Goal: Check status: Check status

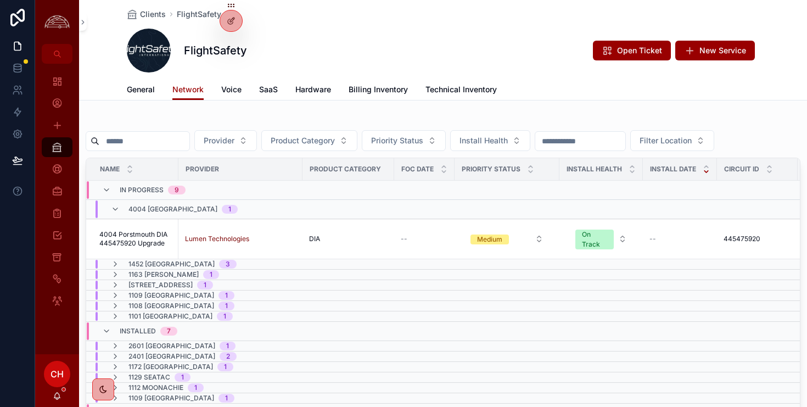
click at [118, 204] on div "4004 Porstmouth 1" at bounding box center [174, 209] width 127 height 18
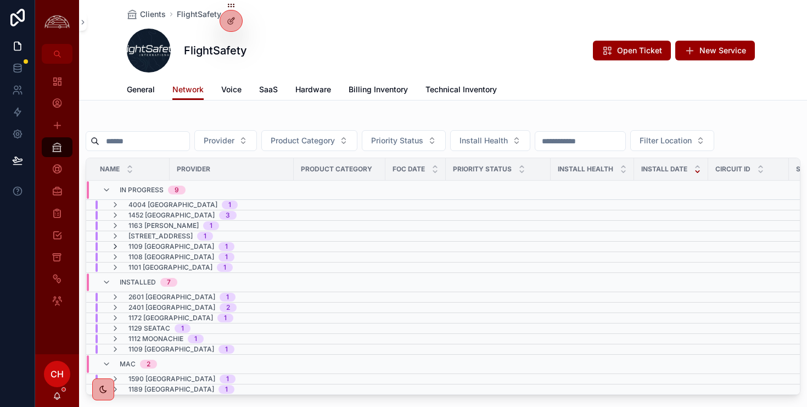
click at [117, 248] on icon "scrollable content" at bounding box center [115, 246] width 9 height 9
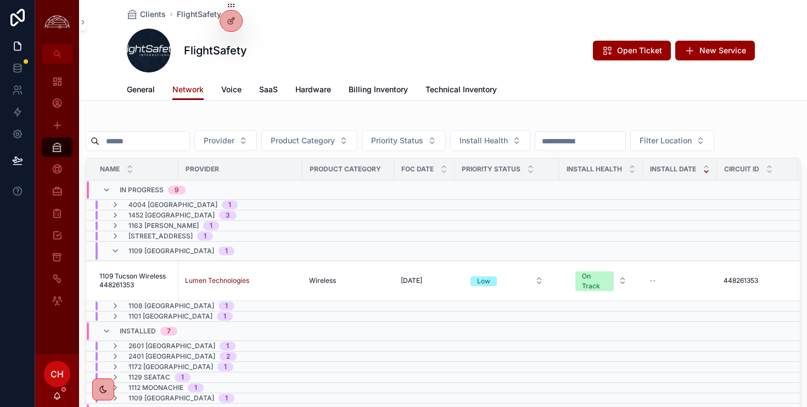
click at [117, 248] on icon "scrollable content" at bounding box center [115, 250] width 9 height 9
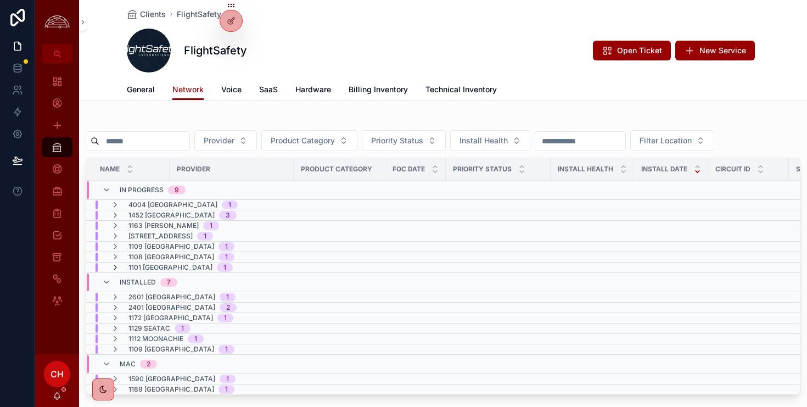
click at [116, 270] on icon "scrollable content" at bounding box center [115, 267] width 9 height 9
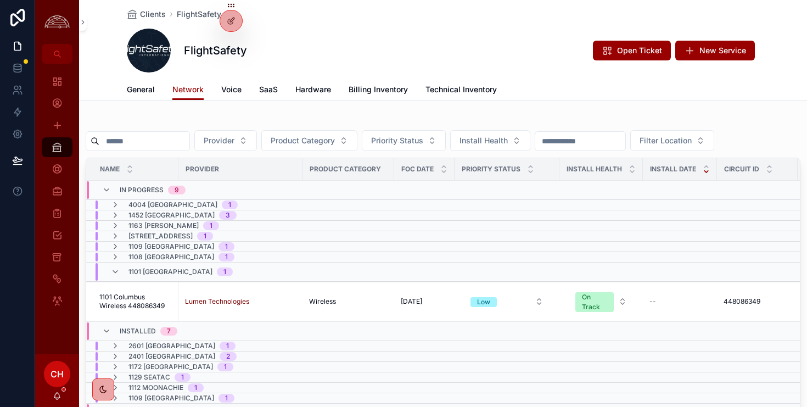
click at [116, 270] on icon "scrollable content" at bounding box center [115, 271] width 9 height 9
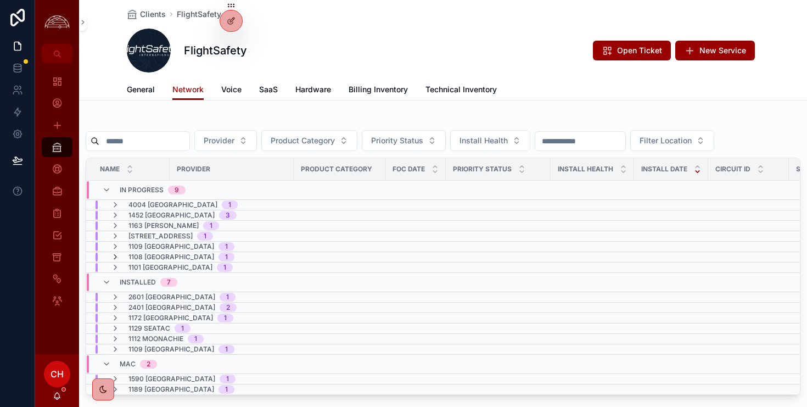
click at [116, 257] on icon "scrollable content" at bounding box center [115, 257] width 9 height 9
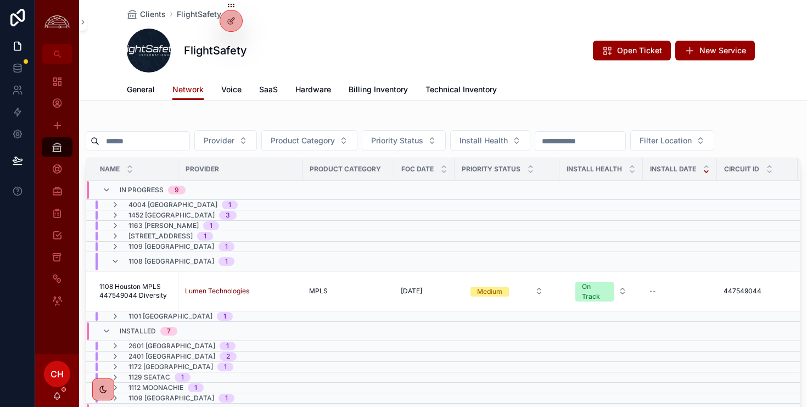
click at [116, 257] on icon "scrollable content" at bounding box center [115, 261] width 9 height 9
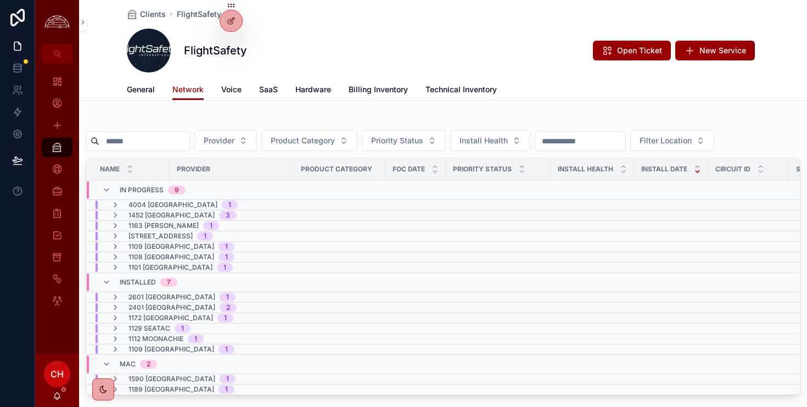
click at [121, 209] on td "4004 Porstmouth 1" at bounding box center [235, 205] width 299 height 10
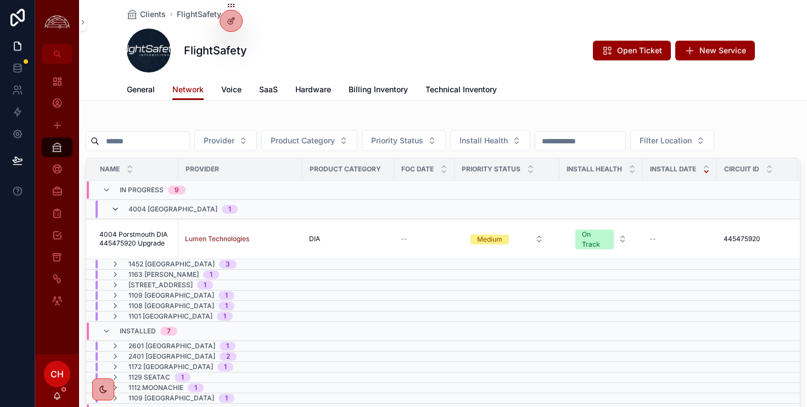
click at [117, 206] on icon "scrollable content" at bounding box center [115, 209] width 9 height 9
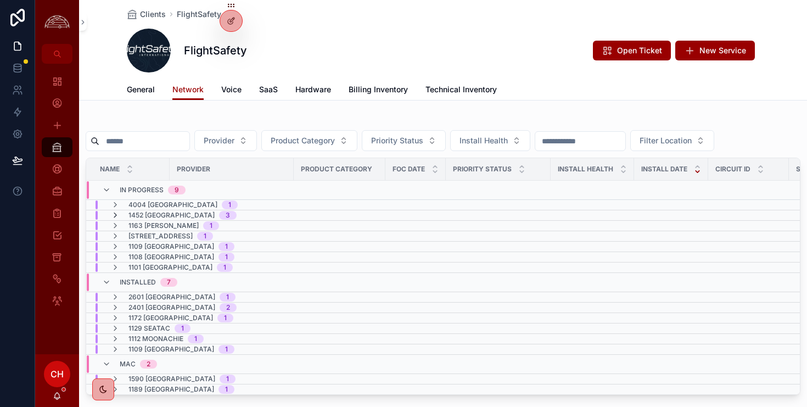
click at [115, 219] on icon "scrollable content" at bounding box center [115, 215] width 9 height 9
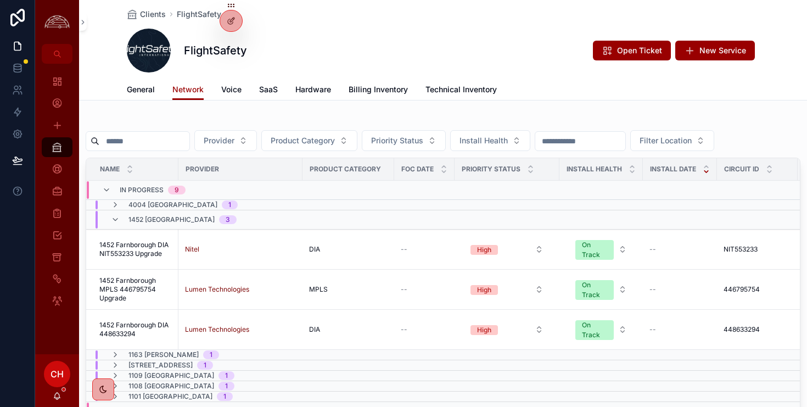
click at [115, 219] on icon "scrollable content" at bounding box center [115, 219] width 9 height 9
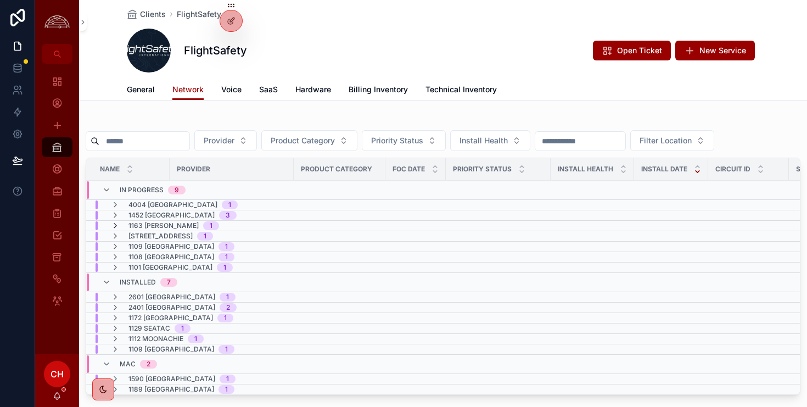
click at [113, 225] on icon "scrollable content" at bounding box center [115, 225] width 9 height 9
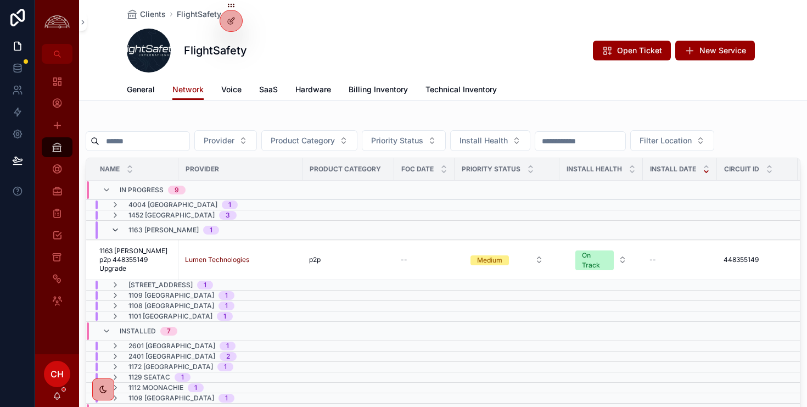
click at [114, 227] on icon "scrollable content" at bounding box center [115, 230] width 9 height 9
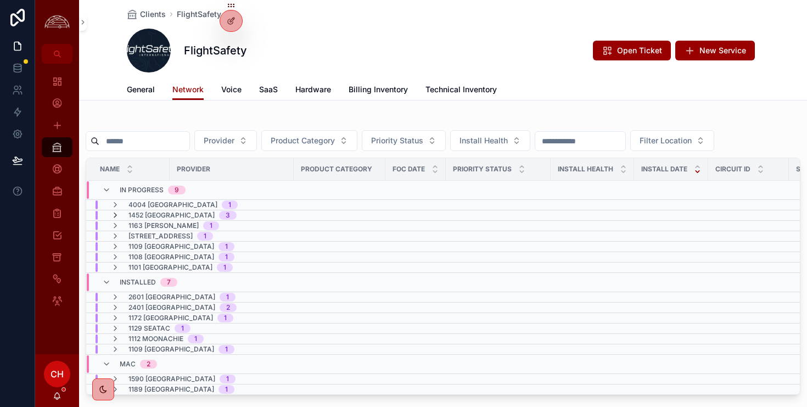
click at [114, 216] on icon "scrollable content" at bounding box center [115, 215] width 9 height 9
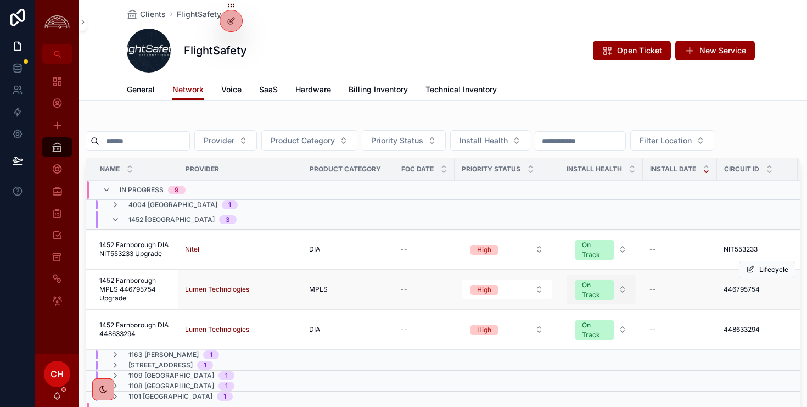
click at [626, 288] on button "On Track" at bounding box center [601, 289] width 69 height 30
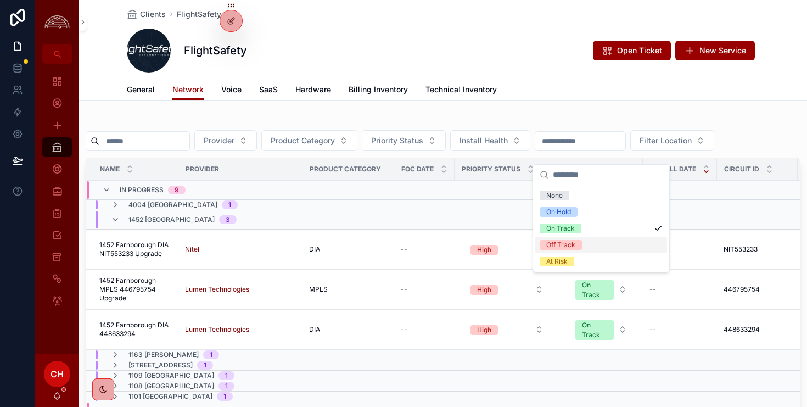
click at [603, 248] on div "Off Track" at bounding box center [601, 245] width 132 height 16
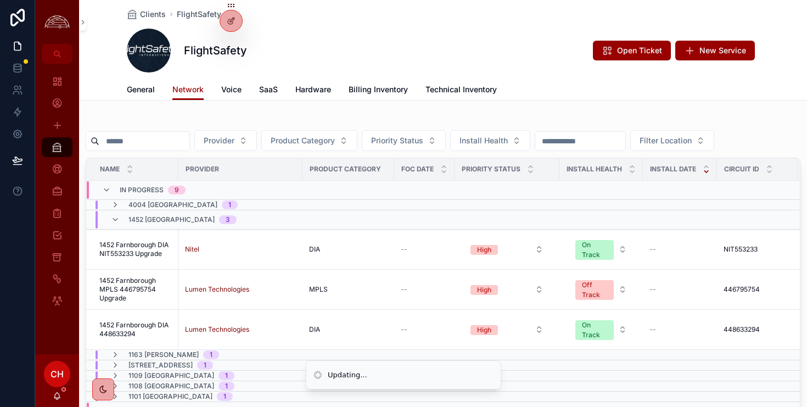
click at [519, 36] on div "FlightSafety Open Ticket New Service" at bounding box center [443, 51] width 632 height 44
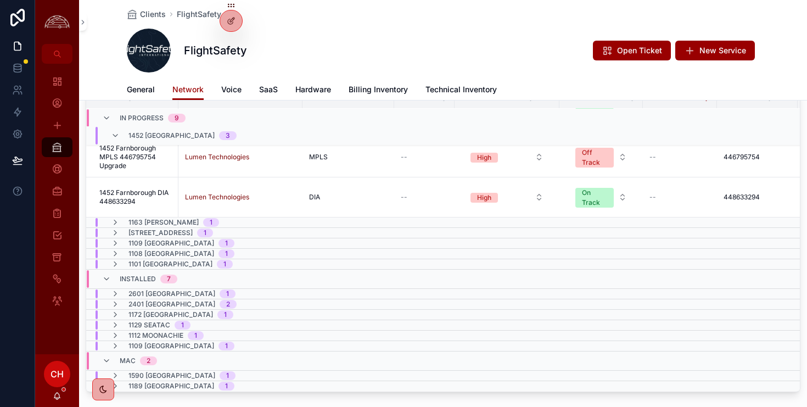
scroll to position [76, 0]
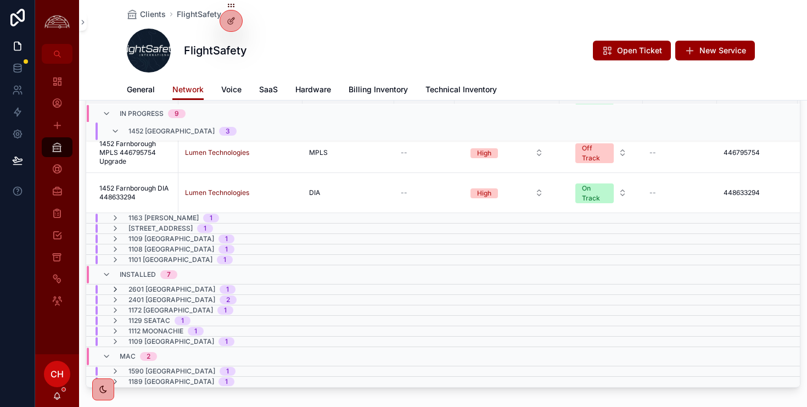
click at [115, 290] on icon "scrollable content" at bounding box center [115, 289] width 9 height 9
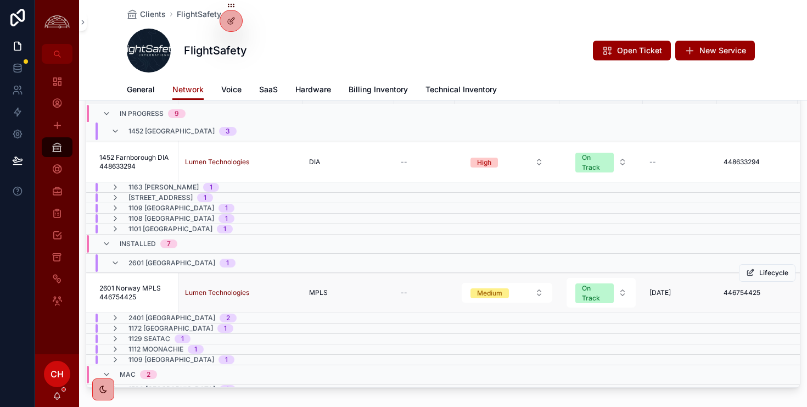
scroll to position [109, 0]
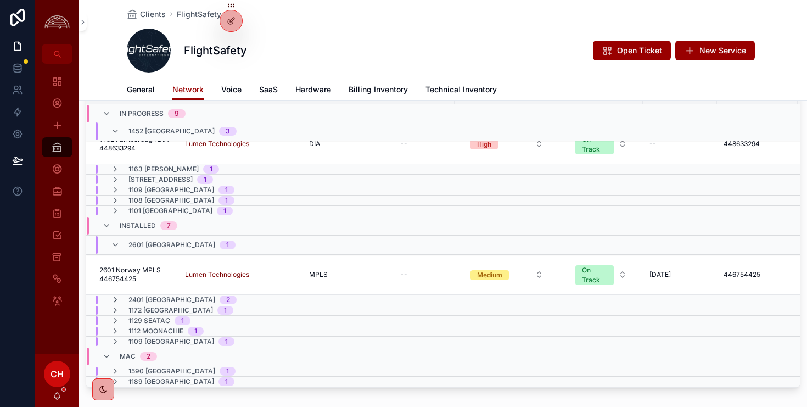
click at [117, 301] on icon "scrollable content" at bounding box center [115, 299] width 9 height 9
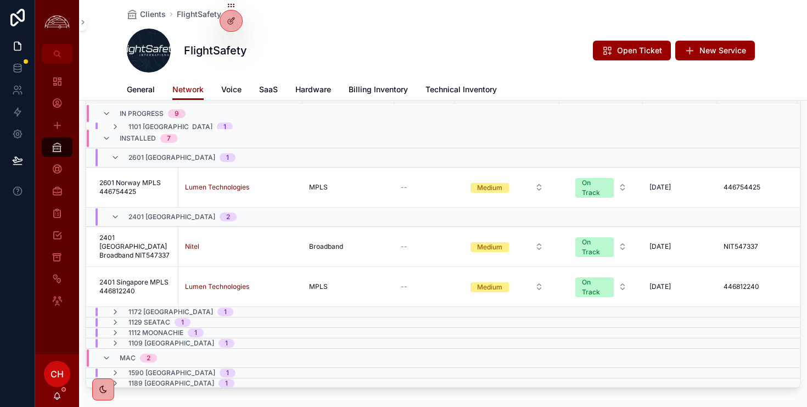
scroll to position [194, 0]
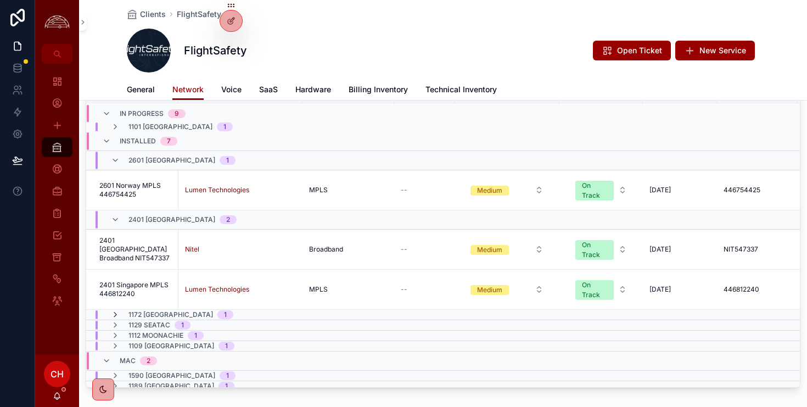
click at [116, 315] on icon "scrollable content" at bounding box center [115, 314] width 9 height 9
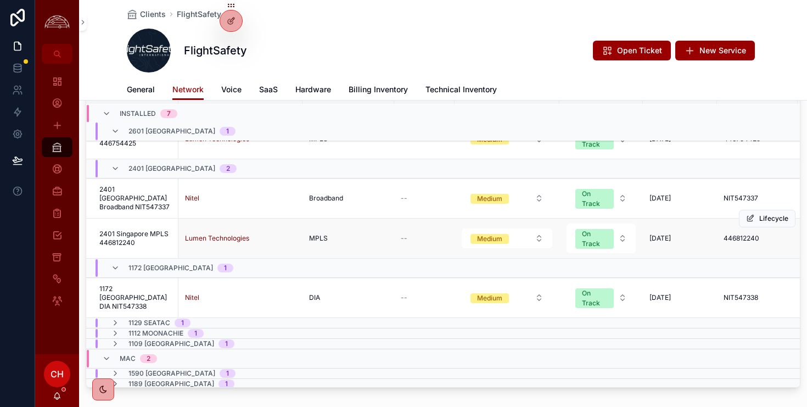
scroll to position [247, 0]
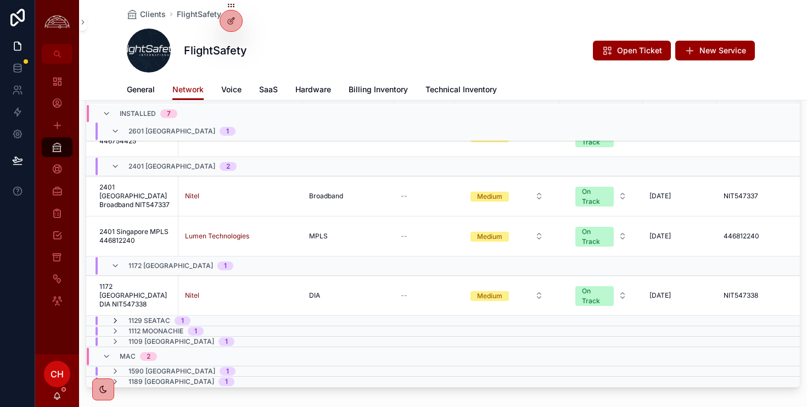
click at [116, 319] on icon "scrollable content" at bounding box center [115, 320] width 9 height 9
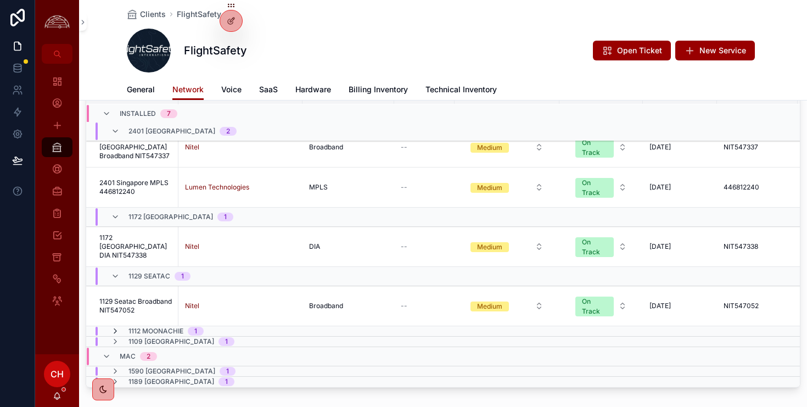
scroll to position [132, 0]
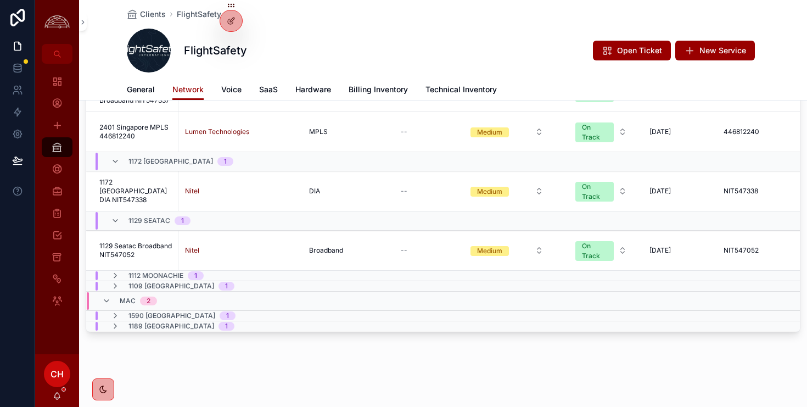
click at [115, 331] on div "Name Provider Product Category FOC Date Priority Status Install Health Install …" at bounding box center [443, 179] width 715 height 306
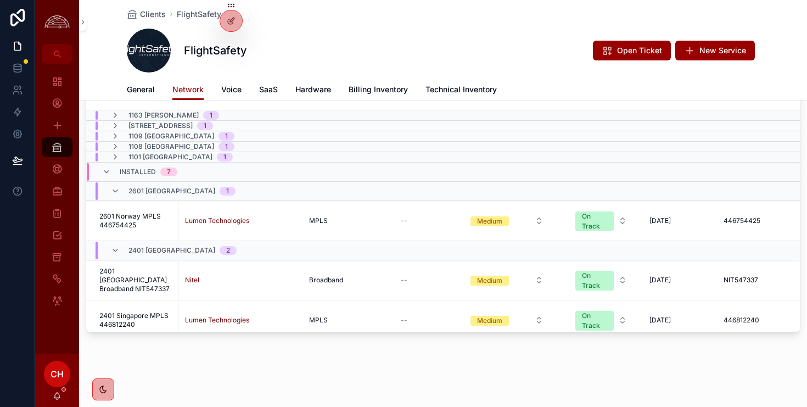
scroll to position [100, 0]
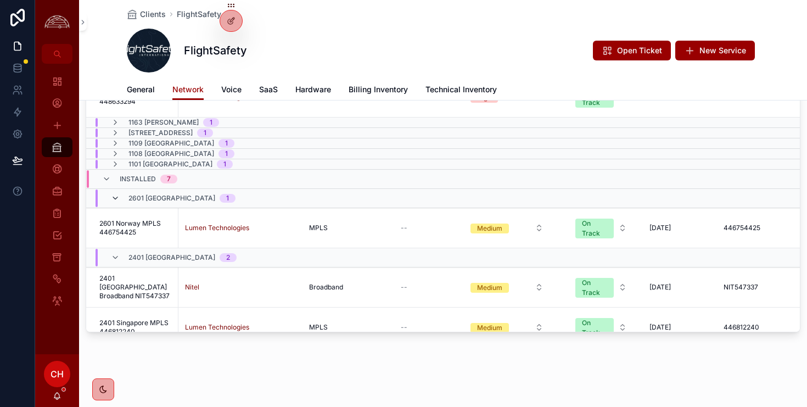
click at [118, 197] on icon "scrollable content" at bounding box center [115, 198] width 9 height 9
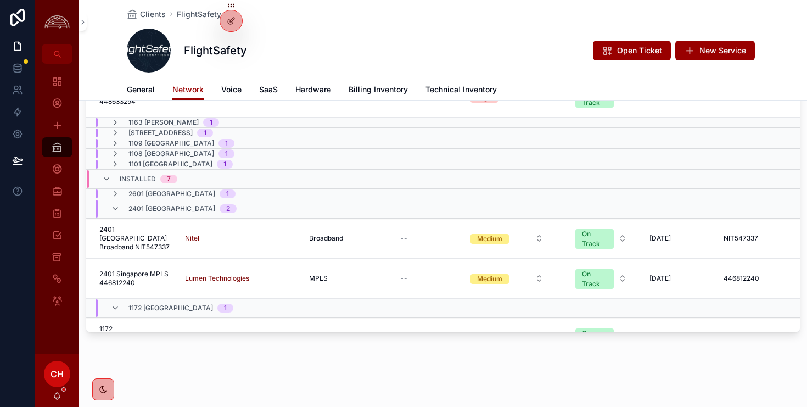
click at [111, 182] on div "Installed 7" at bounding box center [139, 179] width 75 height 18
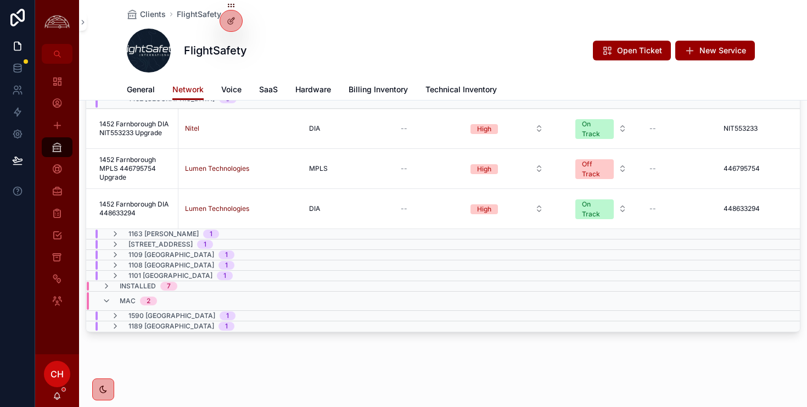
scroll to position [120, 0]
